Goal: Task Accomplishment & Management: Manage account settings

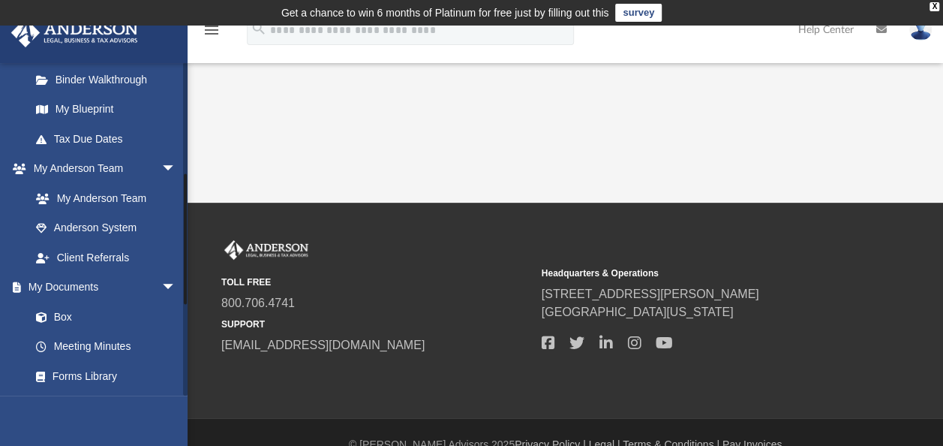
scroll to position [299, 0]
click at [66, 311] on link "Box" at bounding box center [110, 316] width 178 height 30
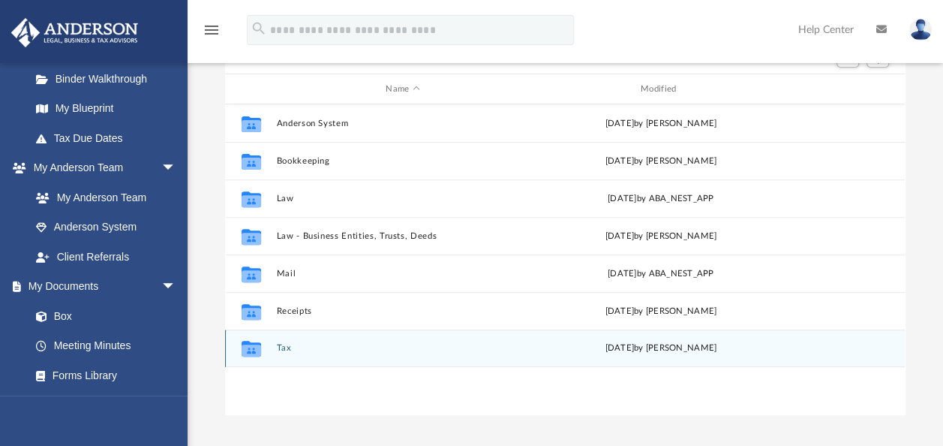
scroll to position [176, 0]
click at [290, 347] on button "Tax" at bounding box center [403, 346] width 252 height 10
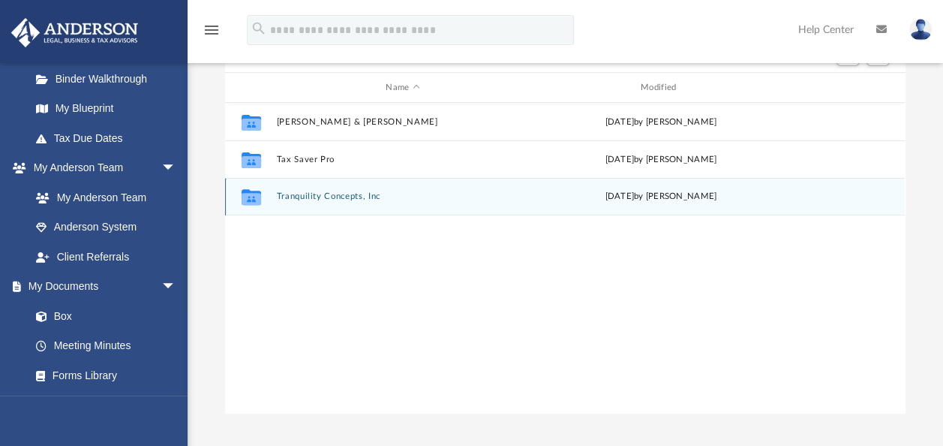
click at [327, 197] on button "Tranquility Concepts, Inc" at bounding box center [403, 196] width 252 height 10
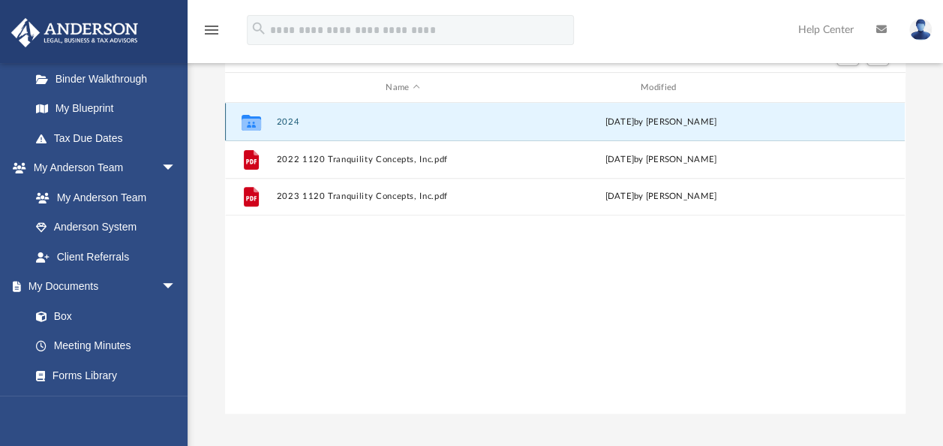
click at [292, 121] on button "2024" at bounding box center [403, 122] width 252 height 10
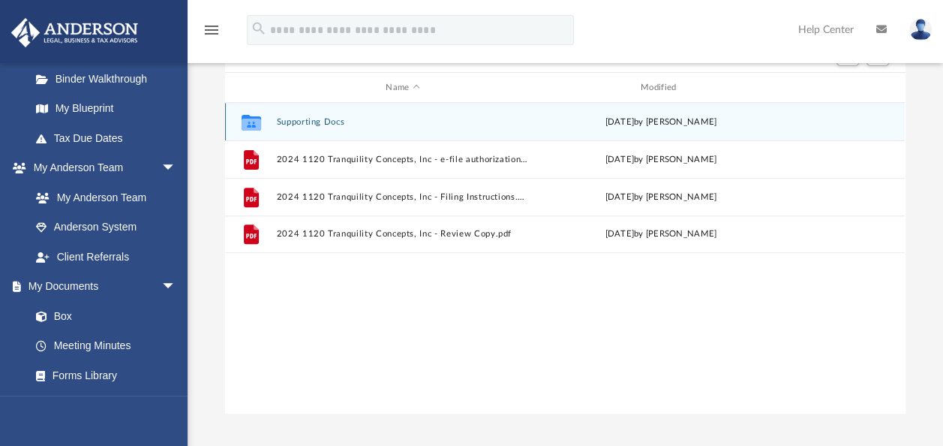
click at [292, 122] on button "Supporting Docs" at bounding box center [403, 122] width 252 height 10
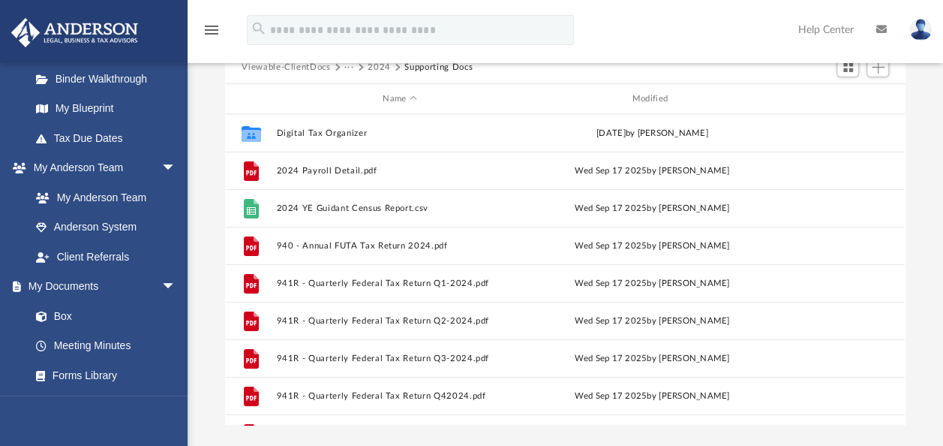
scroll to position [0, 0]
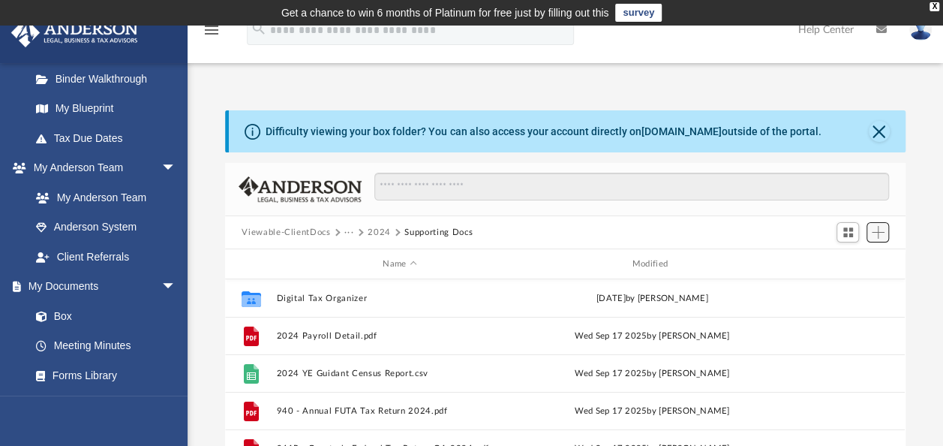
click at [879, 233] on span "Add" at bounding box center [878, 232] width 13 height 13
click at [858, 258] on li "Upload" at bounding box center [856, 262] width 48 height 16
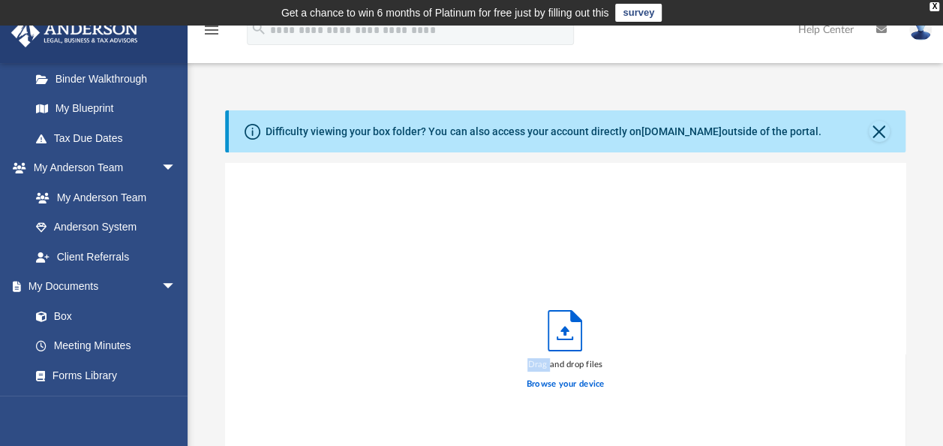
click at [858, 258] on div "Drag and drop files Browse your device" at bounding box center [565, 353] width 680 height 381
click at [559, 383] on label "Browse your device" at bounding box center [566, 384] width 78 height 14
click at [0, 0] on input "Browse your device" at bounding box center [0, 0] width 0 height 0
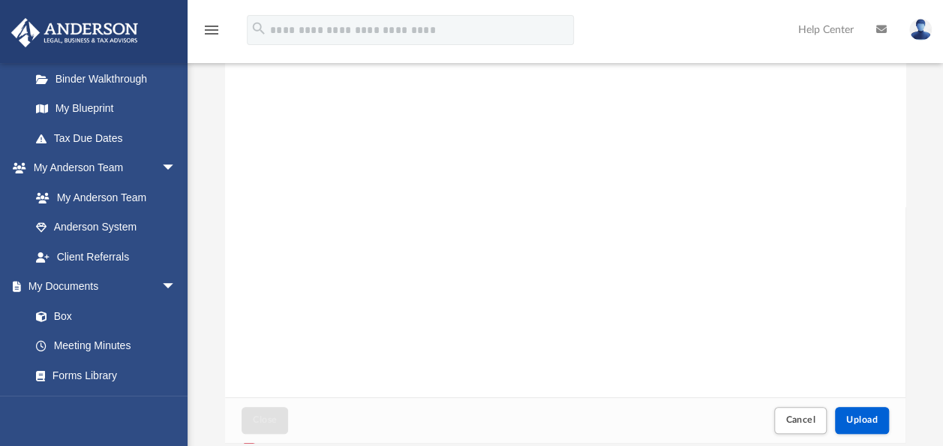
scroll to position [211, 0]
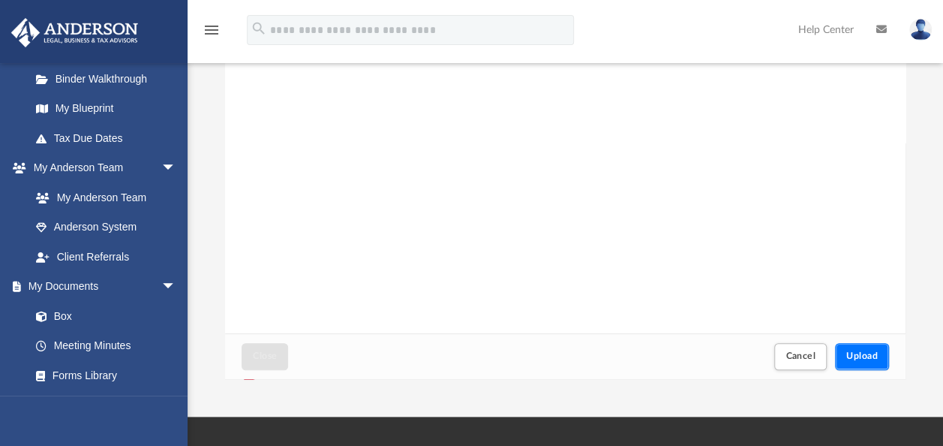
click at [855, 356] on span "Upload" at bounding box center [862, 355] width 32 height 9
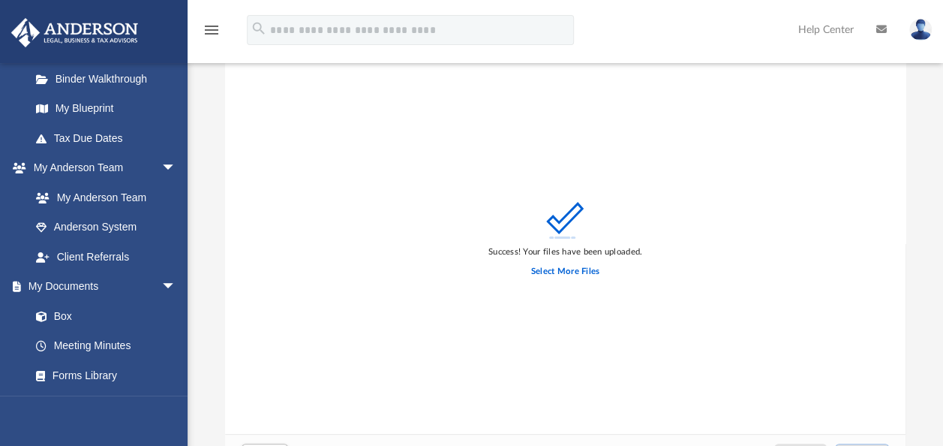
scroll to position [0, 0]
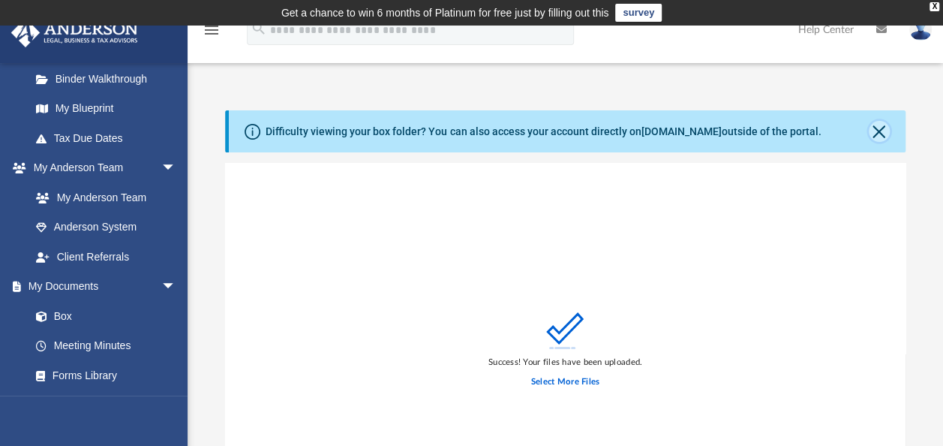
click at [881, 125] on button "Close" at bounding box center [879, 131] width 21 height 21
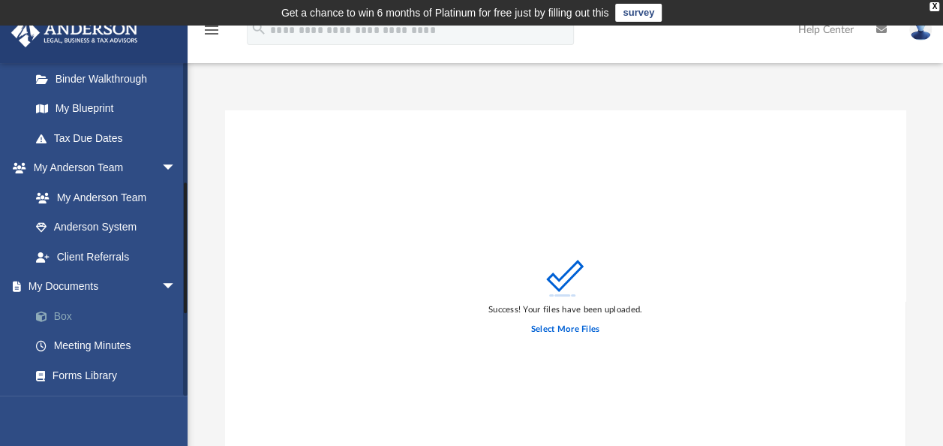
click at [81, 312] on link "Box" at bounding box center [110, 316] width 178 height 30
click at [65, 313] on link "Box" at bounding box center [110, 316] width 178 height 30
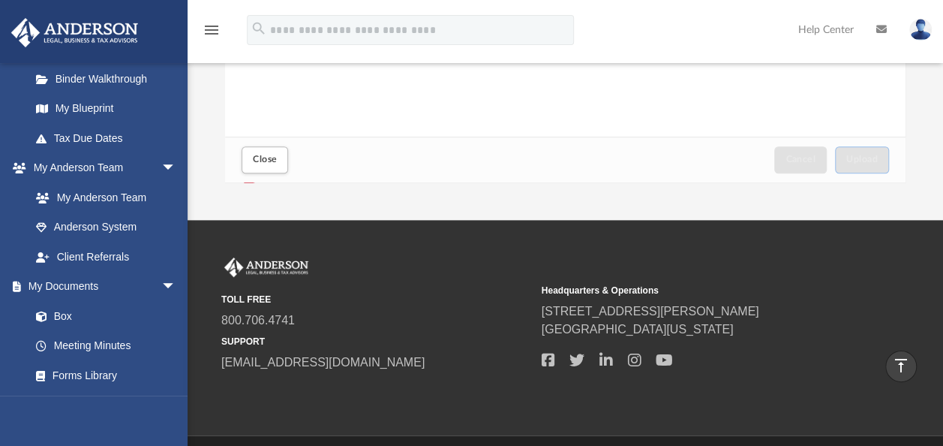
scroll to position [334, 0]
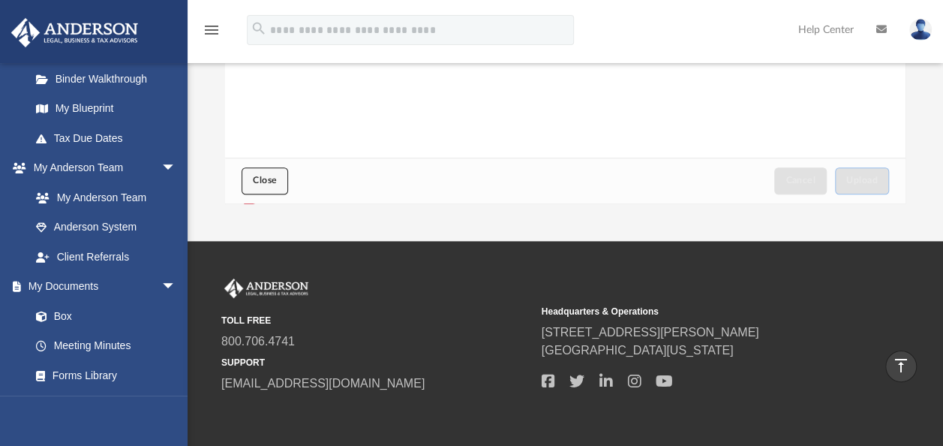
click at [272, 178] on span "Close" at bounding box center [265, 180] width 24 height 9
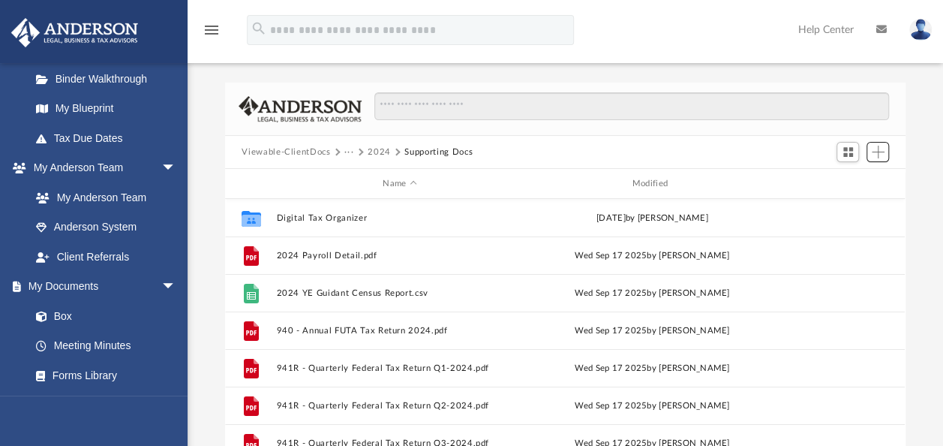
scroll to position [29, 0]
click at [324, 150] on button "Viewable-ClientDocs" at bounding box center [286, 152] width 89 height 14
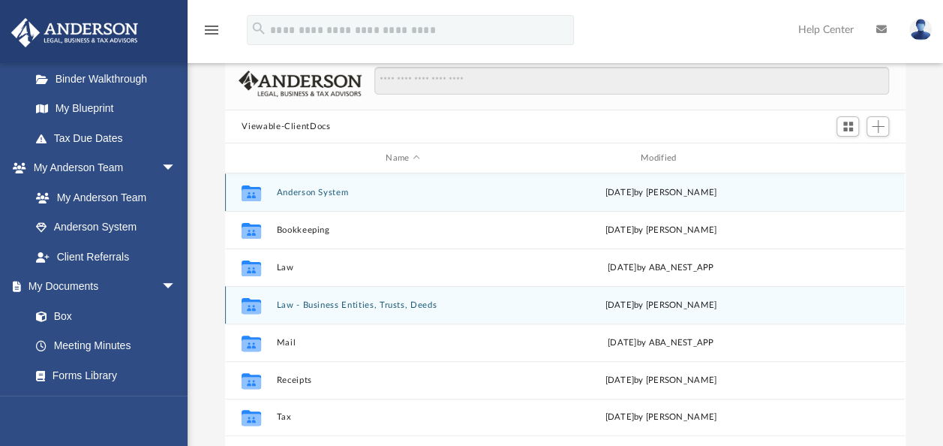
scroll to position [55, 0]
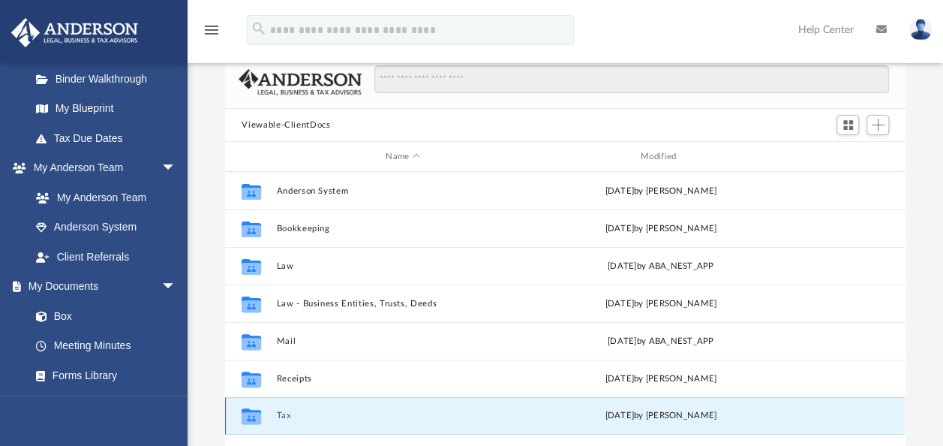
click at [282, 413] on button "Tax" at bounding box center [403, 415] width 252 height 10
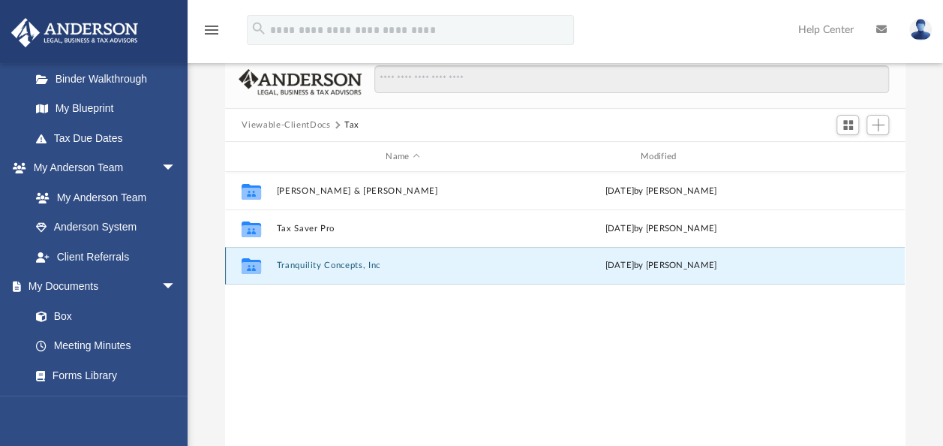
click at [314, 266] on button "Tranquility Concepts, Inc" at bounding box center [403, 265] width 252 height 10
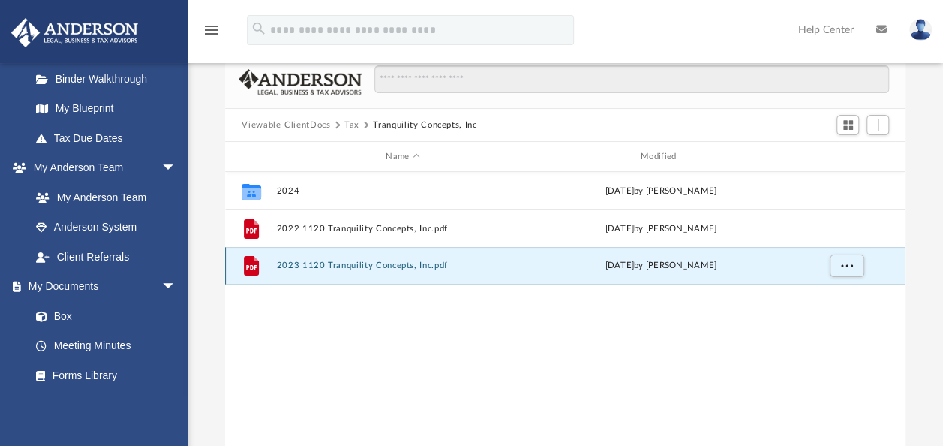
click at [314, 266] on button "2023 1120 Tranquility Concepts, Inc.pdf" at bounding box center [403, 265] width 252 height 10
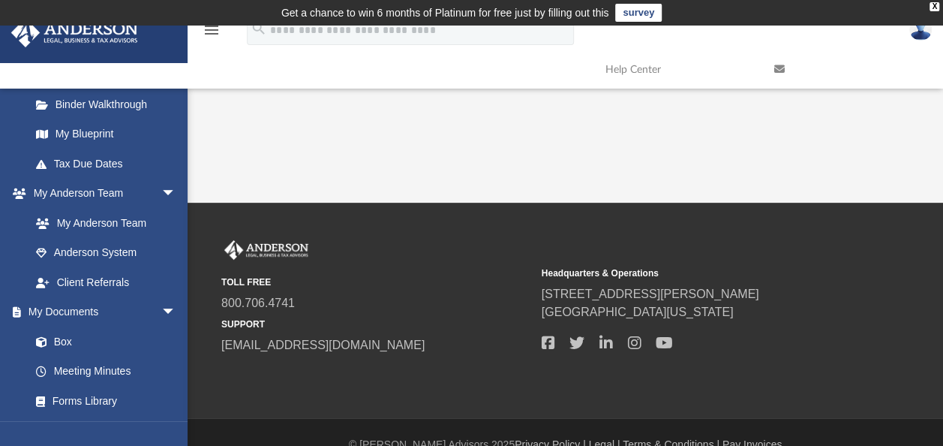
scroll to position [25, 0]
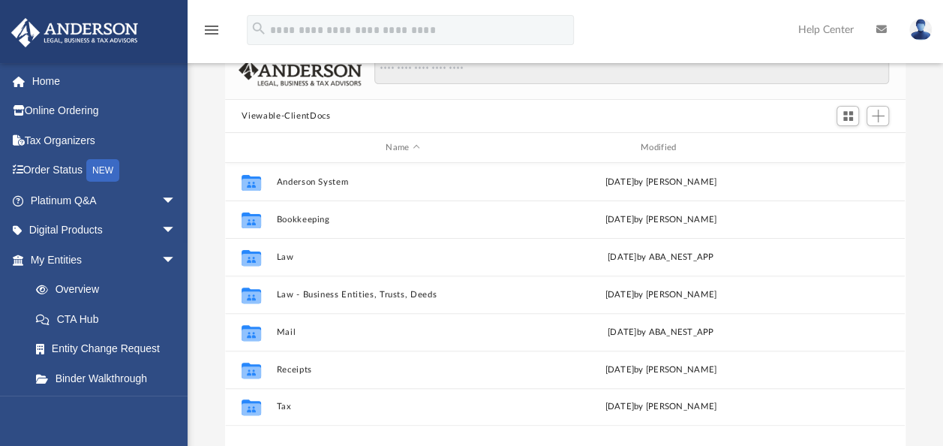
scroll to position [117, 0]
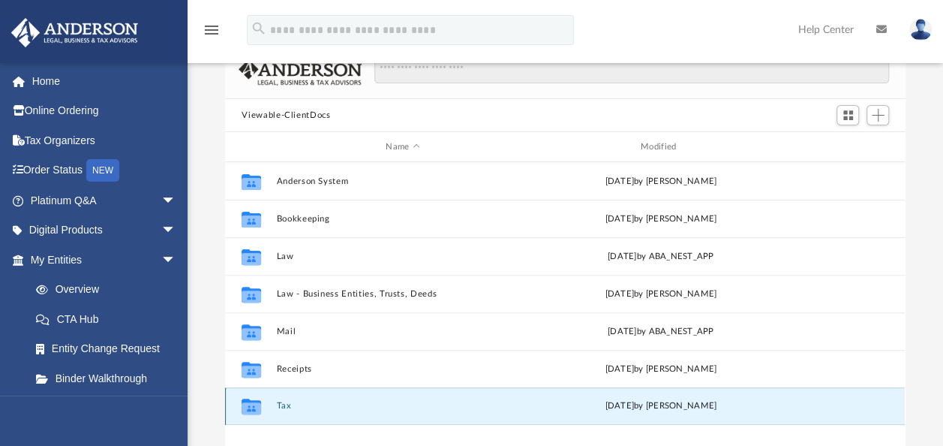
click at [286, 404] on button "Tax" at bounding box center [403, 406] width 252 height 10
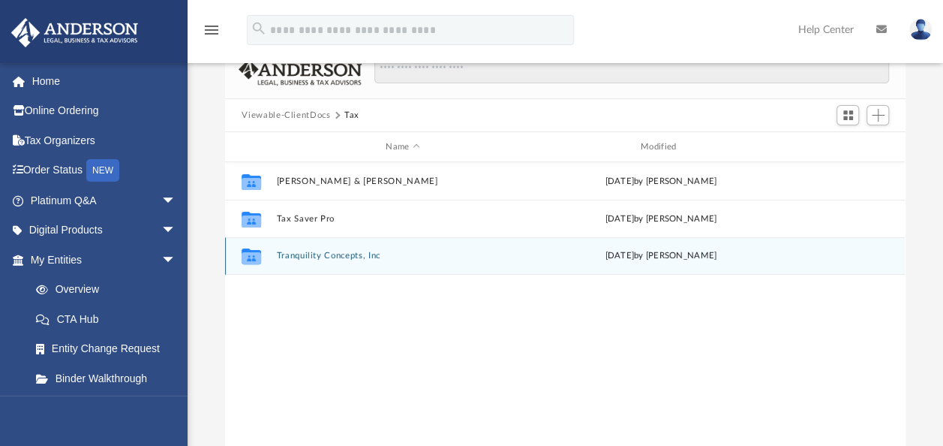
click at [327, 256] on button "Tranquility Concepts, Inc" at bounding box center [403, 256] width 252 height 10
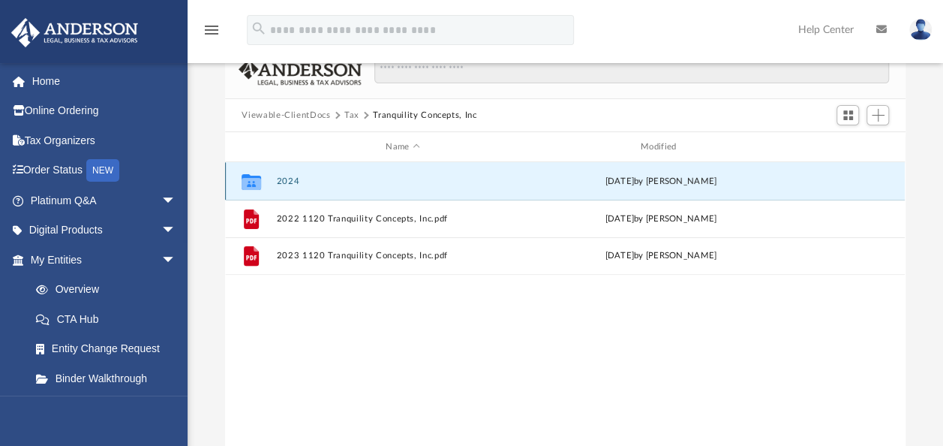
click at [281, 180] on button "2024" at bounding box center [403, 181] width 252 height 10
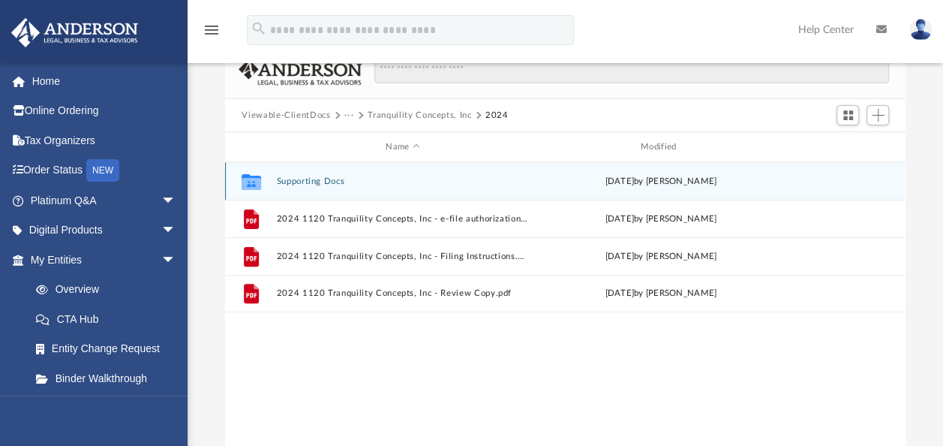
click at [288, 182] on button "Supporting Docs" at bounding box center [403, 181] width 252 height 10
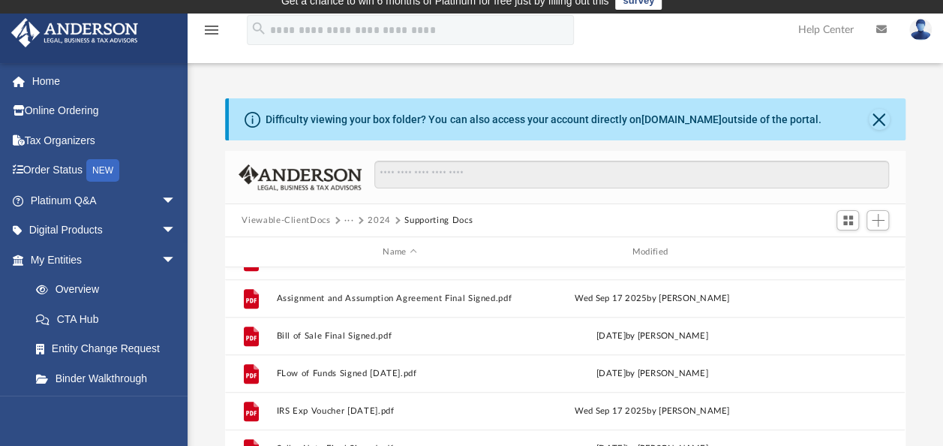
scroll to position [0, 0]
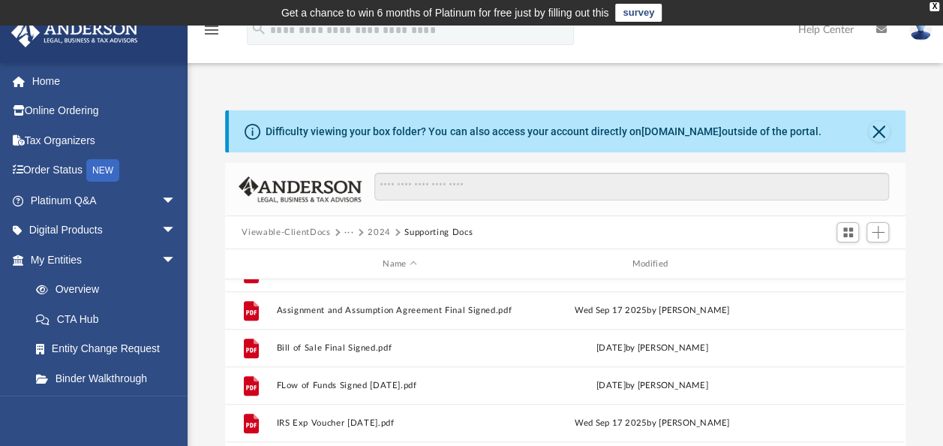
click at [911, 35] on img at bounding box center [920, 30] width 23 height 22
click at [878, 29] on icon at bounding box center [881, 29] width 11 height 11
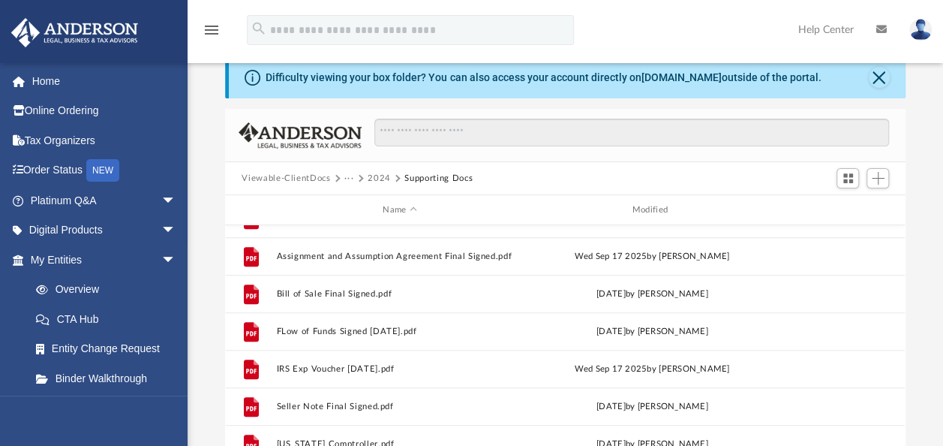
scroll to position [63, 0]
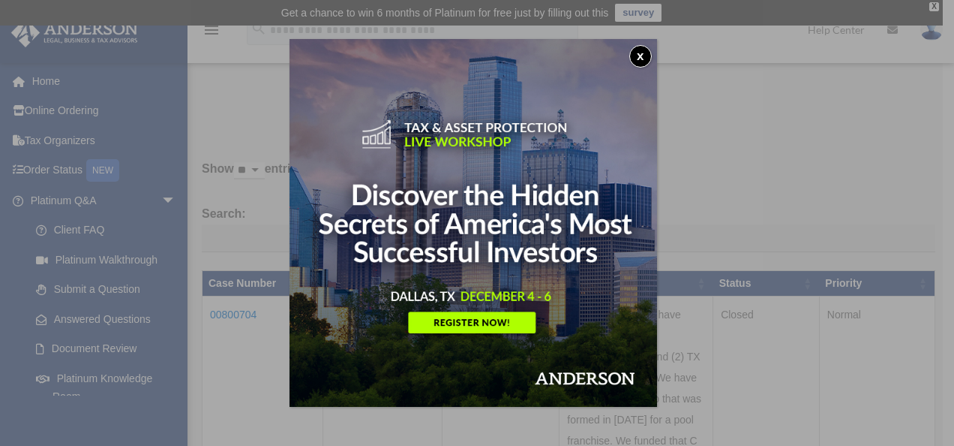
click at [642, 53] on button "x" at bounding box center [640, 56] width 23 height 23
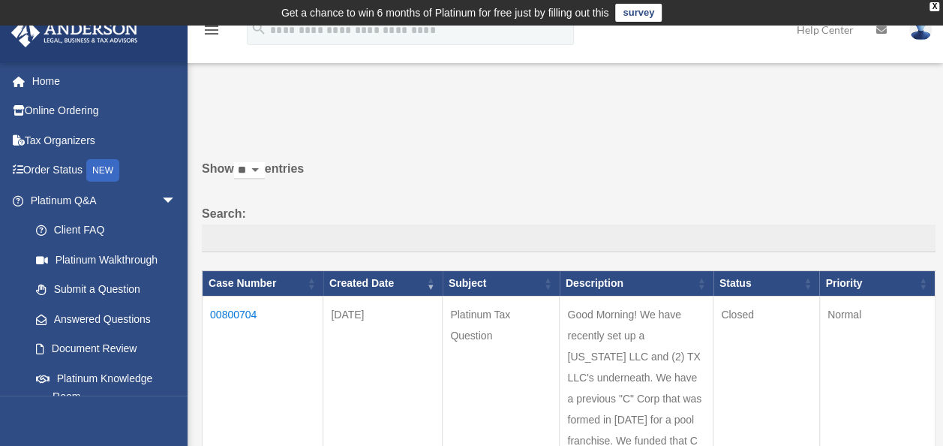
click at [920, 34] on img at bounding box center [920, 30] width 23 height 22
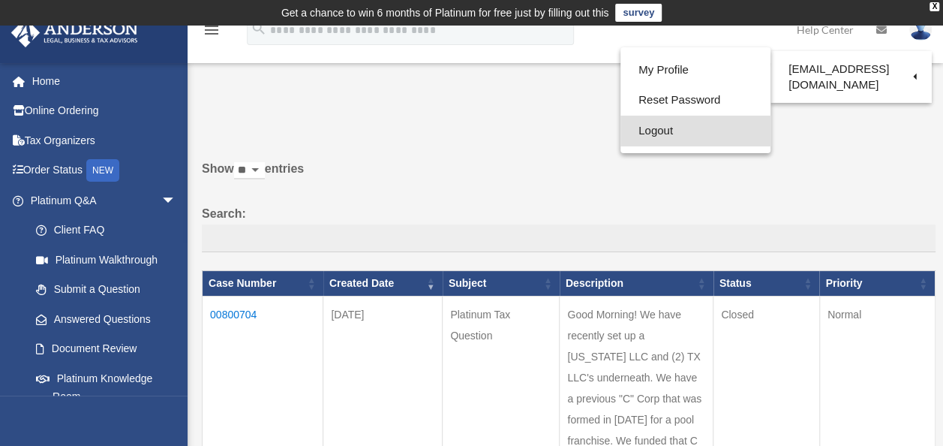
click at [659, 127] on link "Logout" at bounding box center [695, 131] width 150 height 31
